Goal: Find specific page/section: Find specific page/section

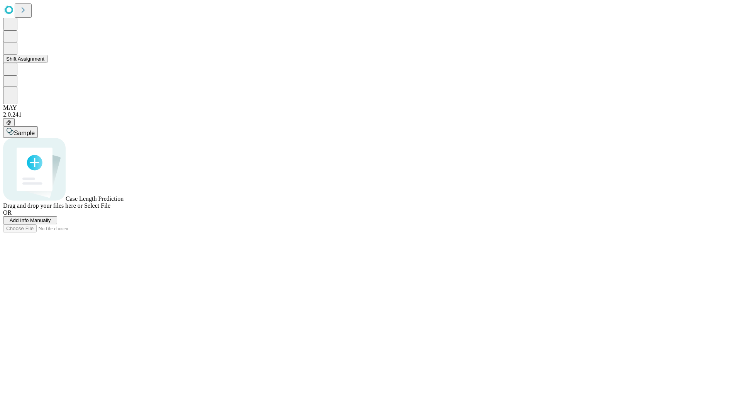
click at [47, 63] on button "Shift Assignment" at bounding box center [25, 59] width 44 height 8
